Goal: Complete application form

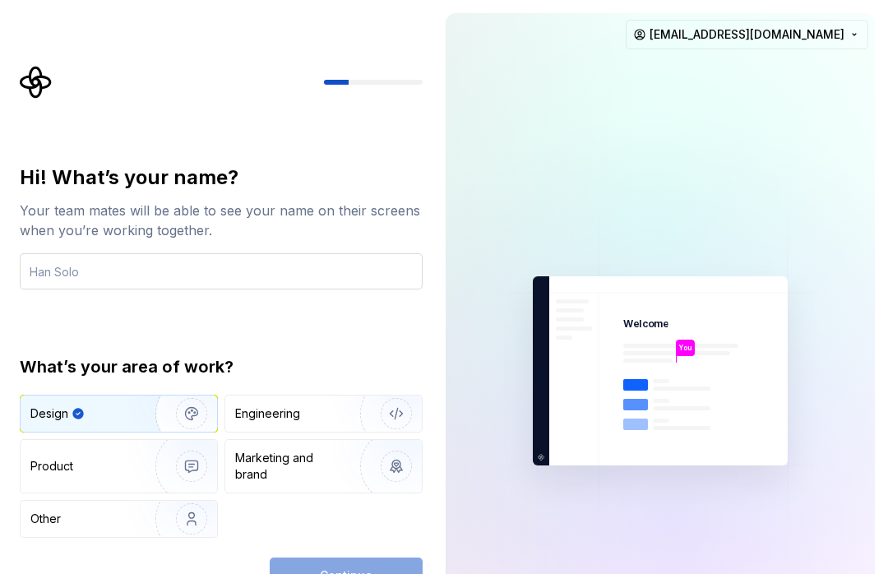
click at [139, 271] on input "text" at bounding box center [221, 271] width 403 height 36
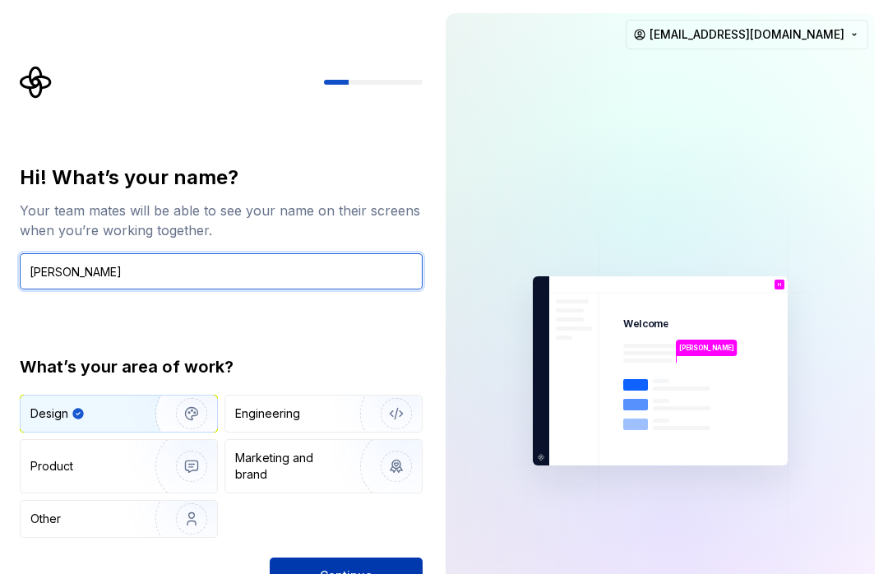
type input "[PERSON_NAME]"
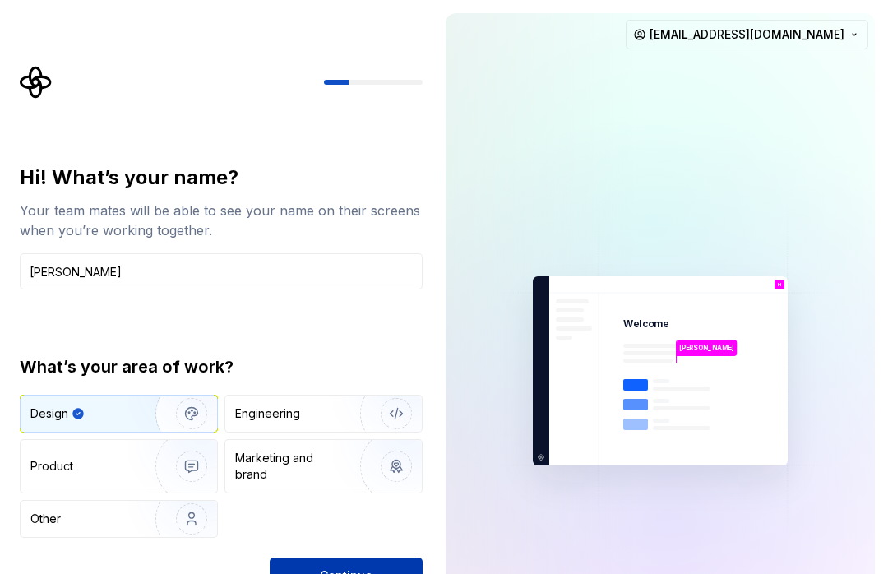
click at [376, 563] on button "Continue" at bounding box center [346, 575] width 153 height 36
click at [847, 540] on div at bounding box center [651, 219] width 822 height 822
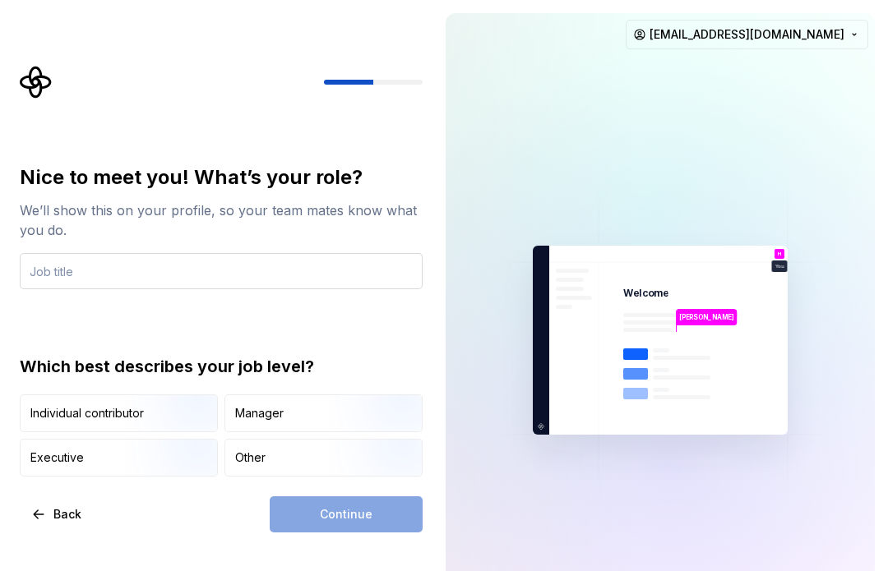
drag, startPoint x: 95, startPoint y: 282, endPoint x: 127, endPoint y: 275, distance: 31.9
click at [95, 281] on input "text" at bounding box center [221, 271] width 403 height 36
type input "Product Design"
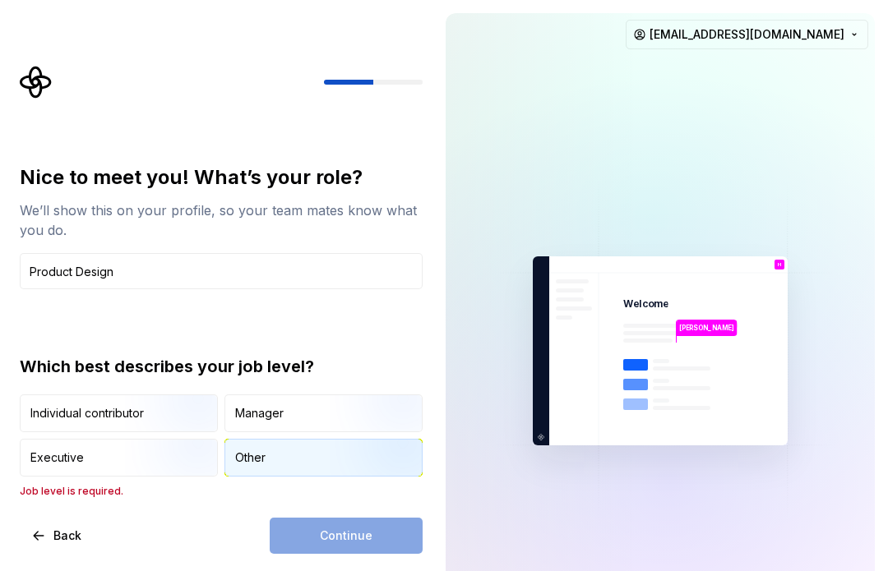
click at [307, 455] on div "Other" at bounding box center [323, 458] width 196 height 36
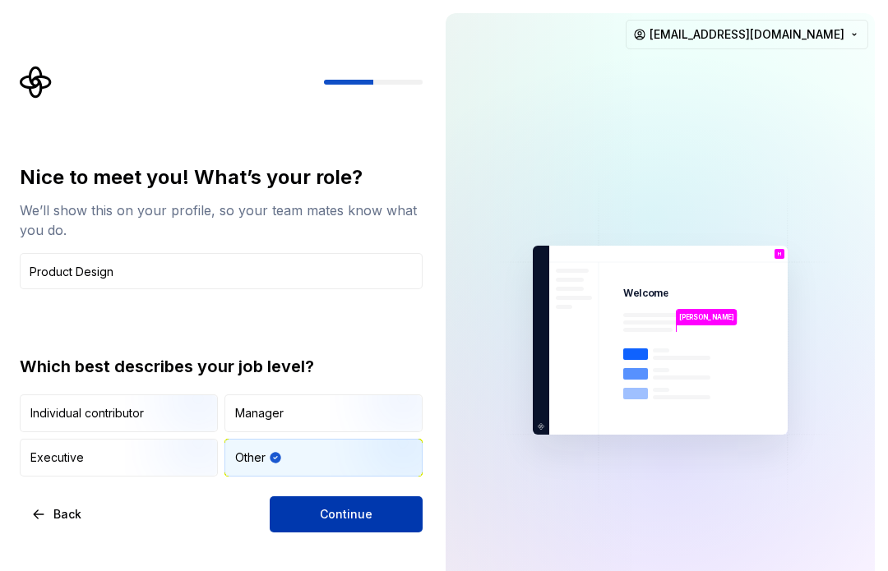
click at [331, 517] on span "Continue" at bounding box center [346, 514] width 53 height 16
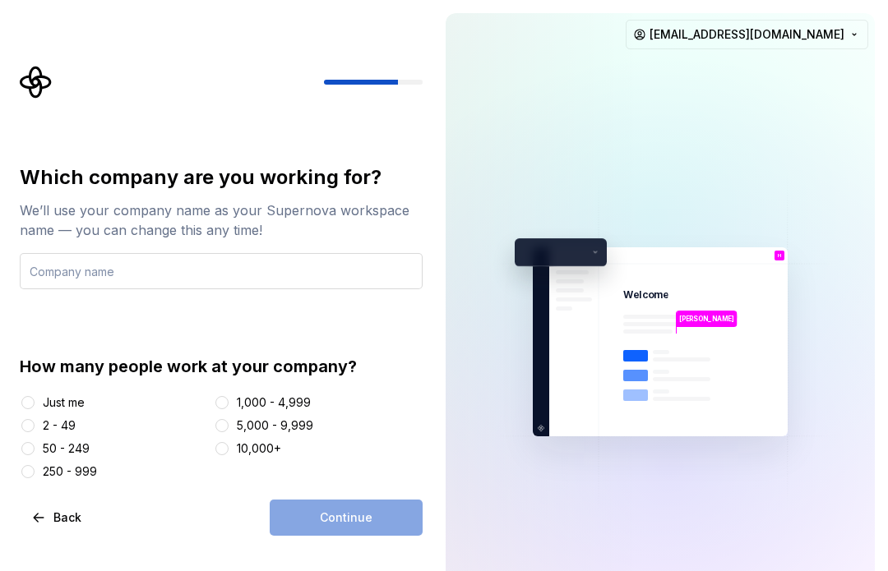
drag, startPoint x: 269, startPoint y: 253, endPoint x: 265, endPoint y: 266, distance: 13.0
click at [269, 253] on input "text" at bounding box center [221, 271] width 403 height 36
click at [265, 266] on input "text" at bounding box center [221, 271] width 403 height 36
type input "Jeft"
click at [48, 397] on div "Just me" at bounding box center [64, 403] width 42 height 16
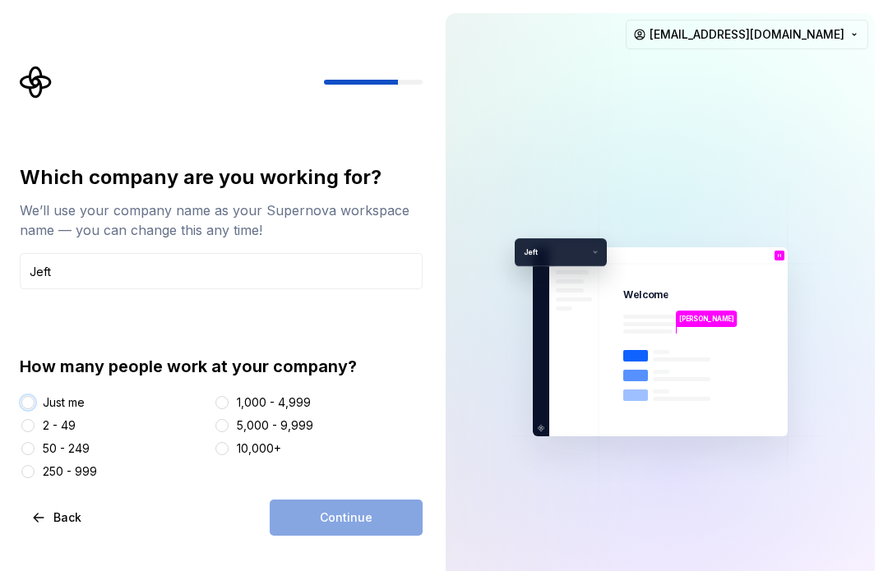
click at [35, 397] on button "Just me" at bounding box center [27, 402] width 13 height 13
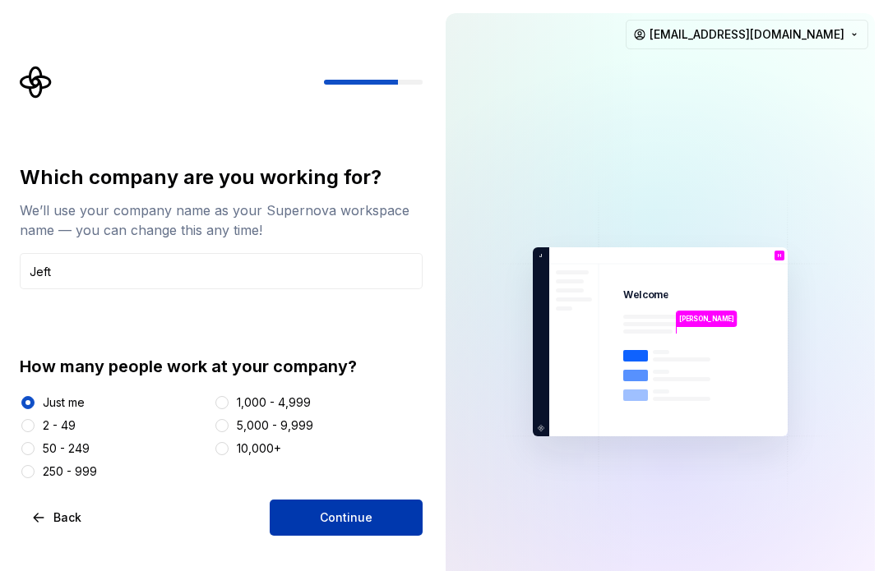
click at [344, 518] on span "Continue" at bounding box center [346, 518] width 53 height 16
